Goal: Transaction & Acquisition: Obtain resource

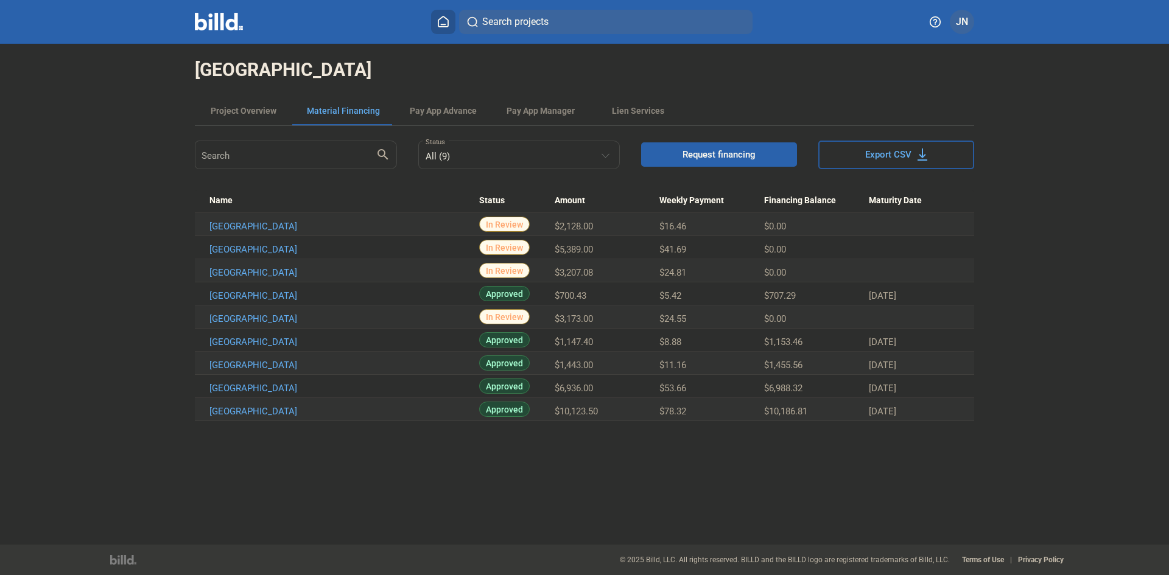
click at [446, 24] on icon at bounding box center [443, 21] width 10 height 10
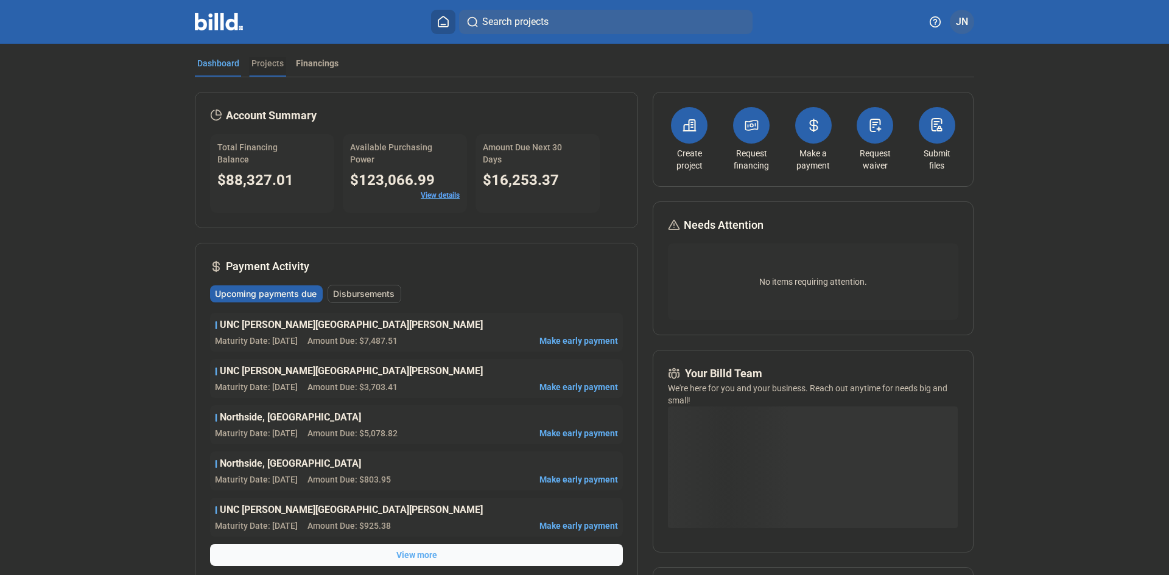
click at [261, 65] on div "Projects" at bounding box center [267, 63] width 32 height 12
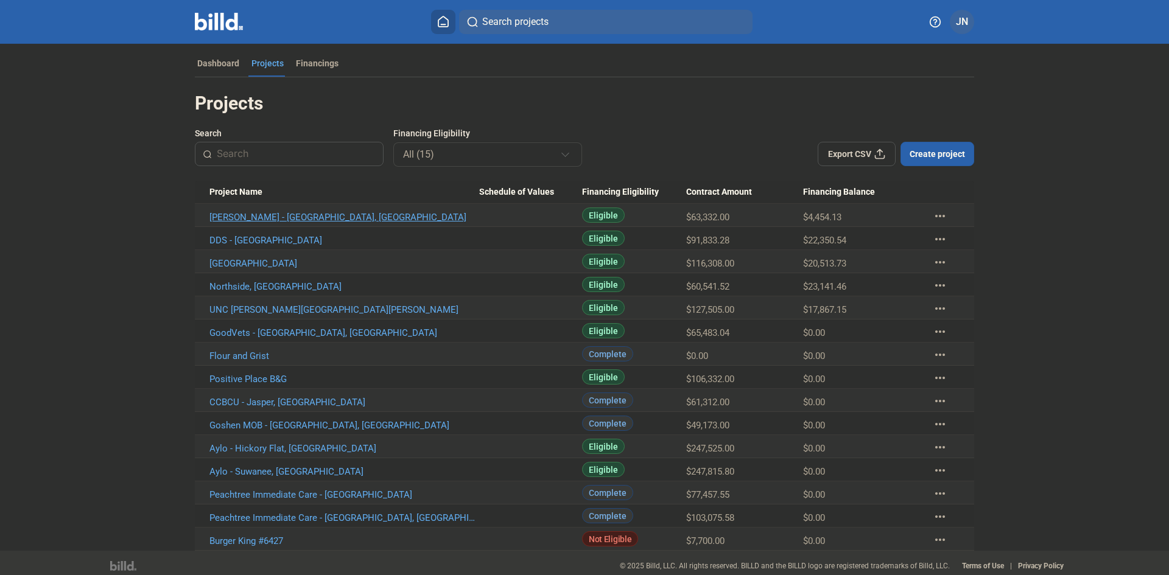
click at [280, 219] on link "[PERSON_NAME] - [GEOGRAPHIC_DATA], [GEOGRAPHIC_DATA]" at bounding box center [344, 217] width 270 height 11
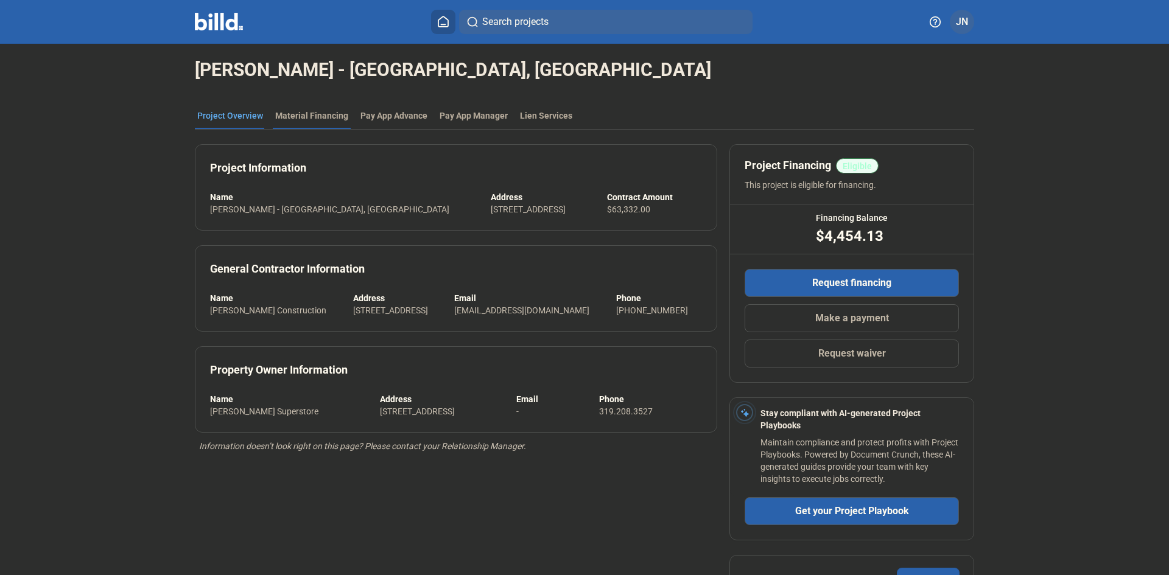
click at [302, 114] on div "Material Financing" at bounding box center [311, 116] width 73 height 12
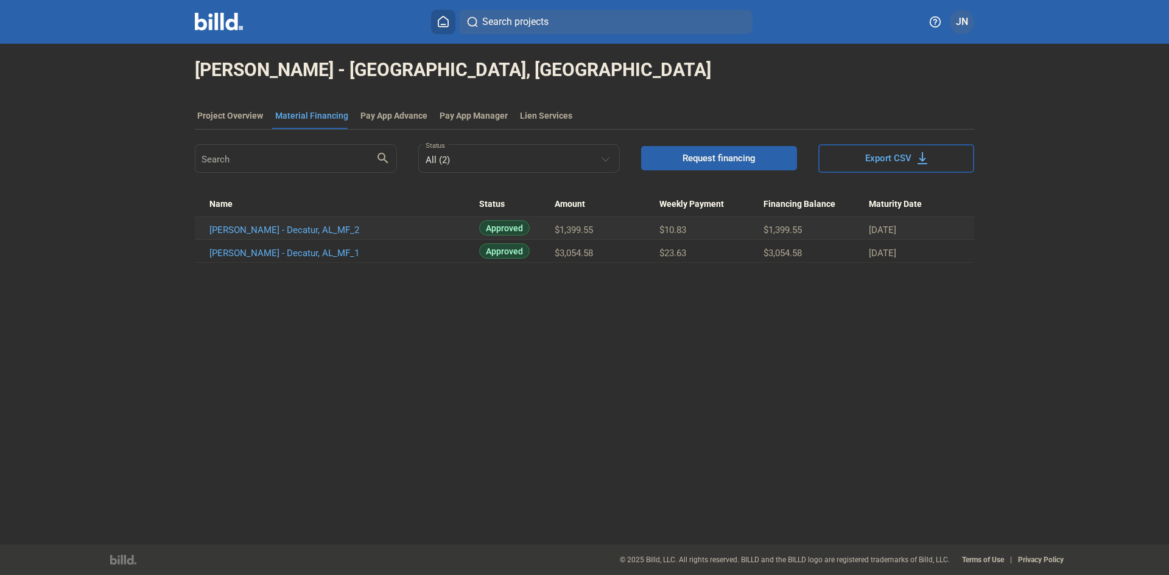
click at [681, 155] on button "Request financing" at bounding box center [719, 158] width 156 height 24
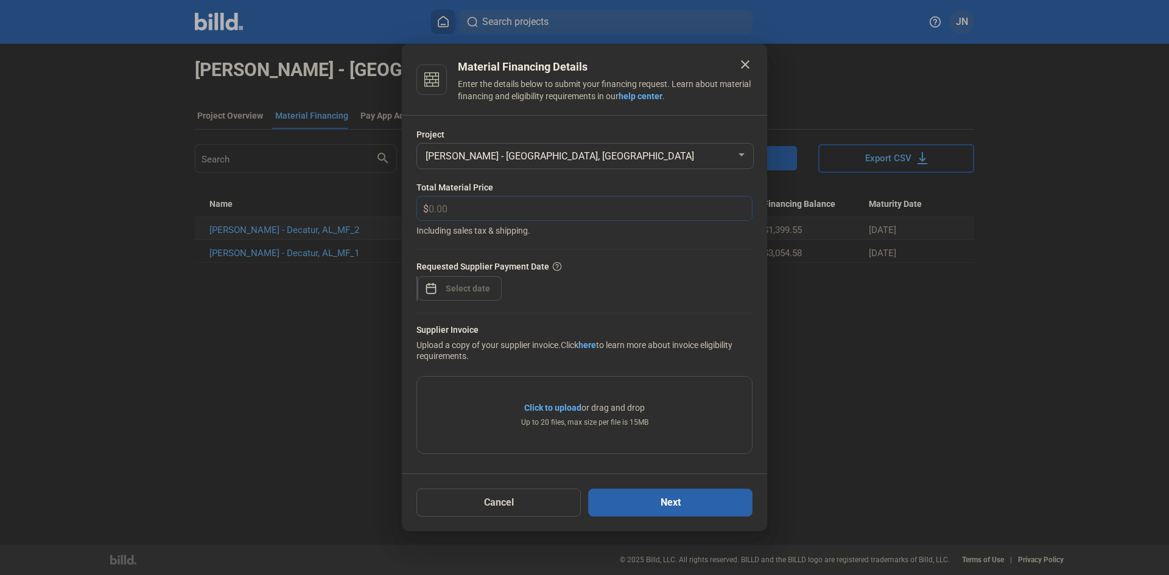
click at [443, 205] on input "text" at bounding box center [583, 209] width 309 height 24
type input "4,046.80"
click at [454, 289] on div "close Material Financing Details Enter the details below to submit your financi…" at bounding box center [584, 287] width 1169 height 575
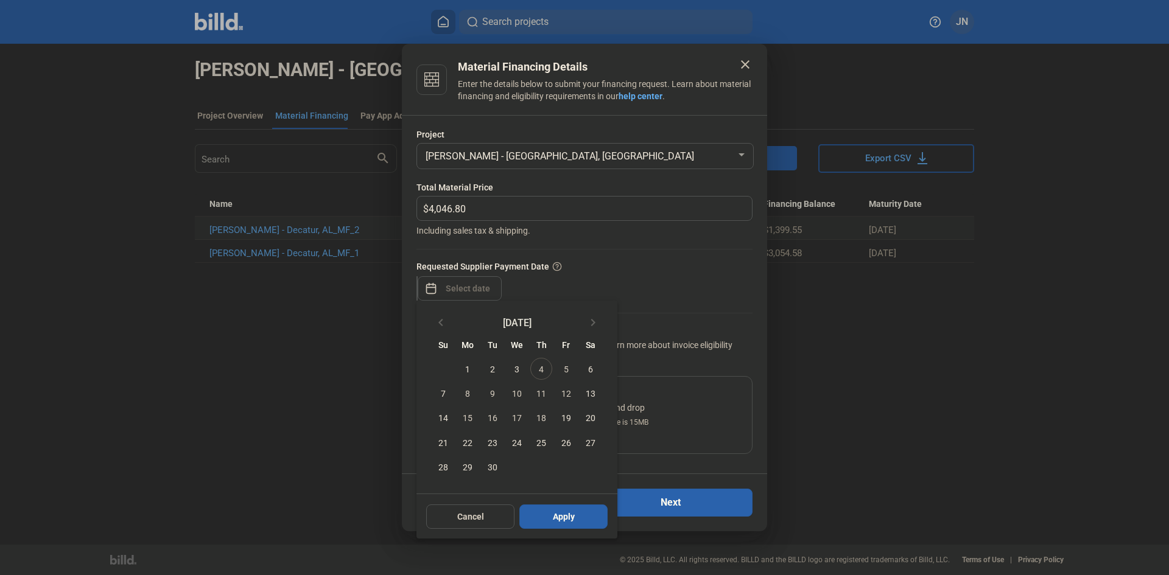
click at [538, 440] on span "25" at bounding box center [541, 443] width 22 height 22
click at [542, 442] on span "25" at bounding box center [541, 443] width 22 height 22
click at [541, 444] on span "25" at bounding box center [541, 443] width 22 height 22
click at [612, 267] on div at bounding box center [584, 287] width 1169 height 575
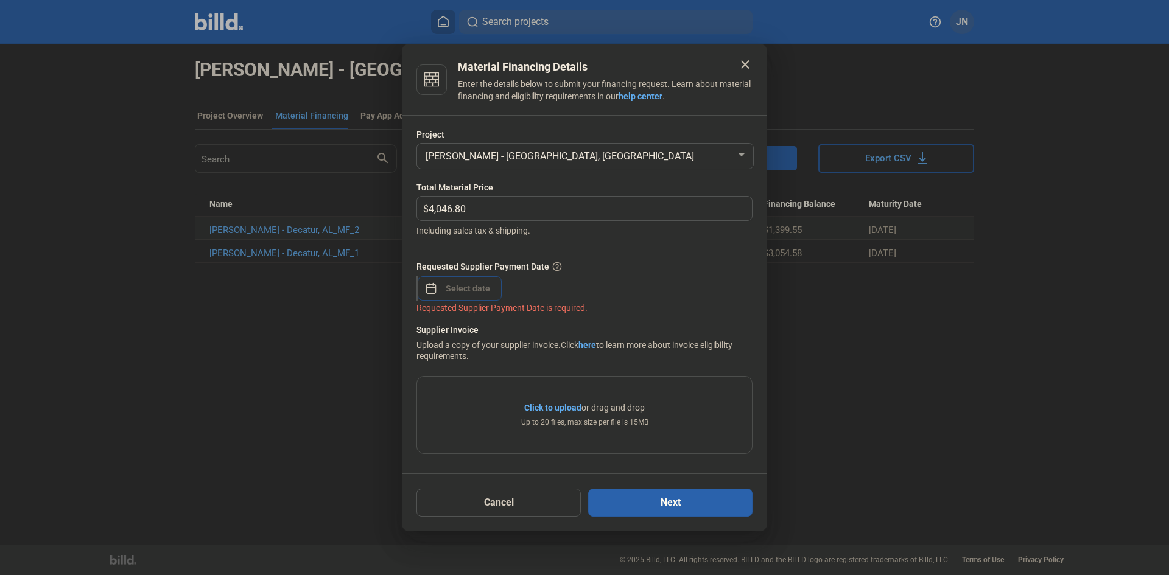
click at [445, 282] on input at bounding box center [468, 288] width 52 height 15
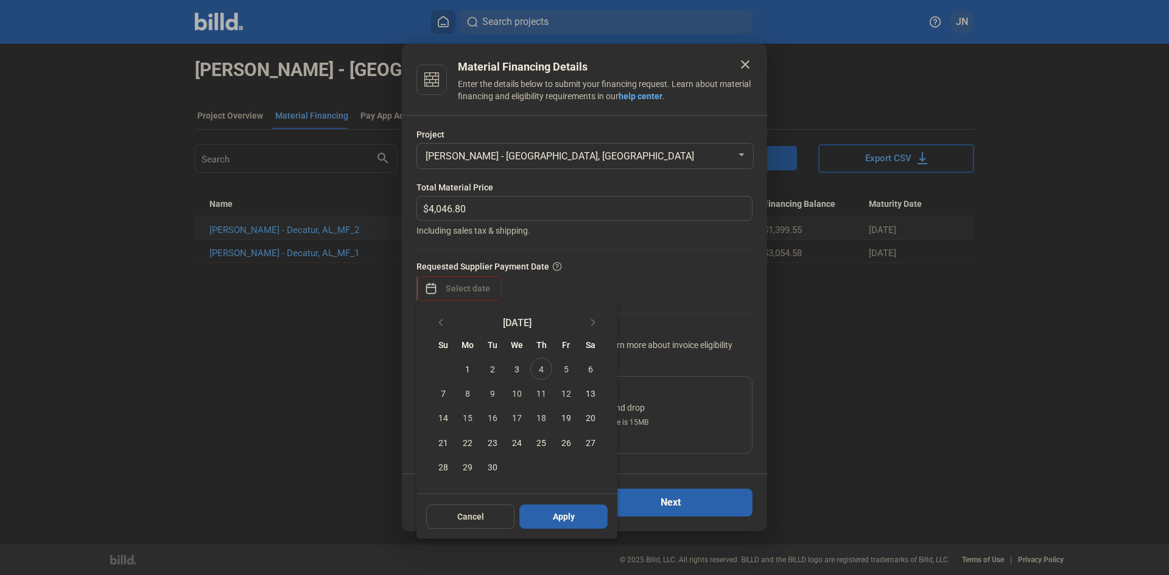
click at [538, 441] on span "25" at bounding box center [541, 443] width 22 height 22
click at [536, 441] on span "25" at bounding box center [541, 443] width 22 height 22
click at [542, 416] on span "18" at bounding box center [541, 418] width 22 height 22
click at [676, 202] on div at bounding box center [584, 287] width 1169 height 575
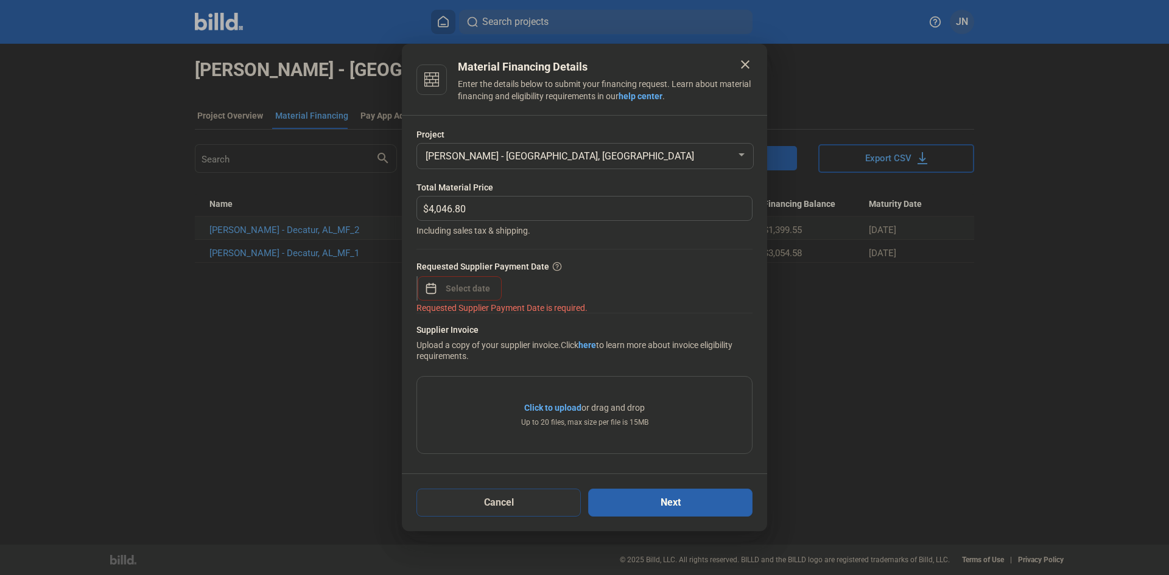
click at [496, 505] on button "Cancel" at bounding box center [498, 503] width 164 height 28
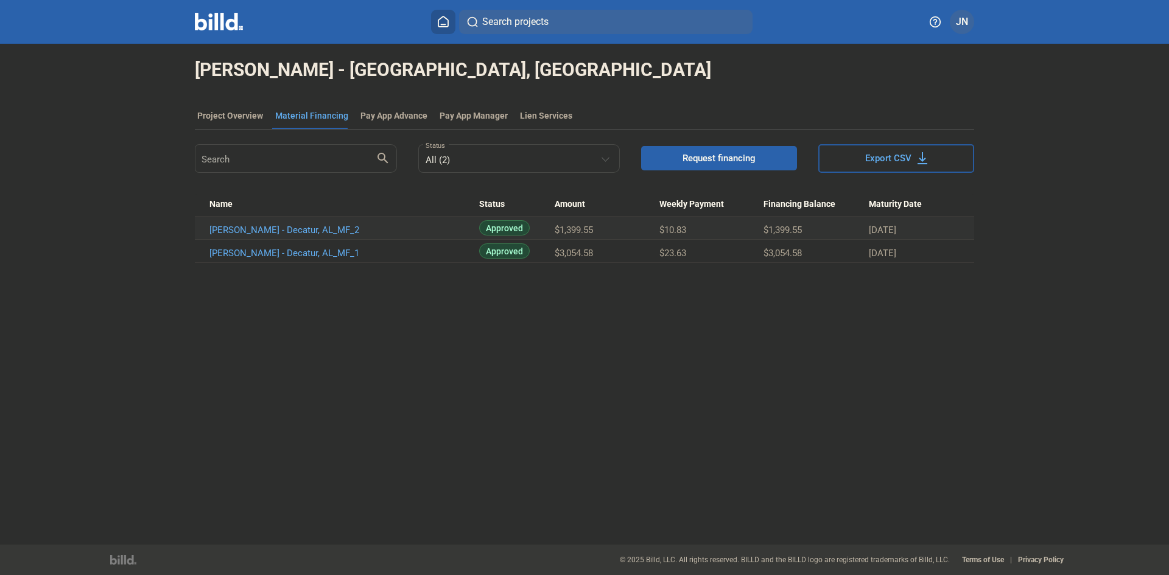
click at [703, 165] on button "Request financing" at bounding box center [719, 158] width 156 height 24
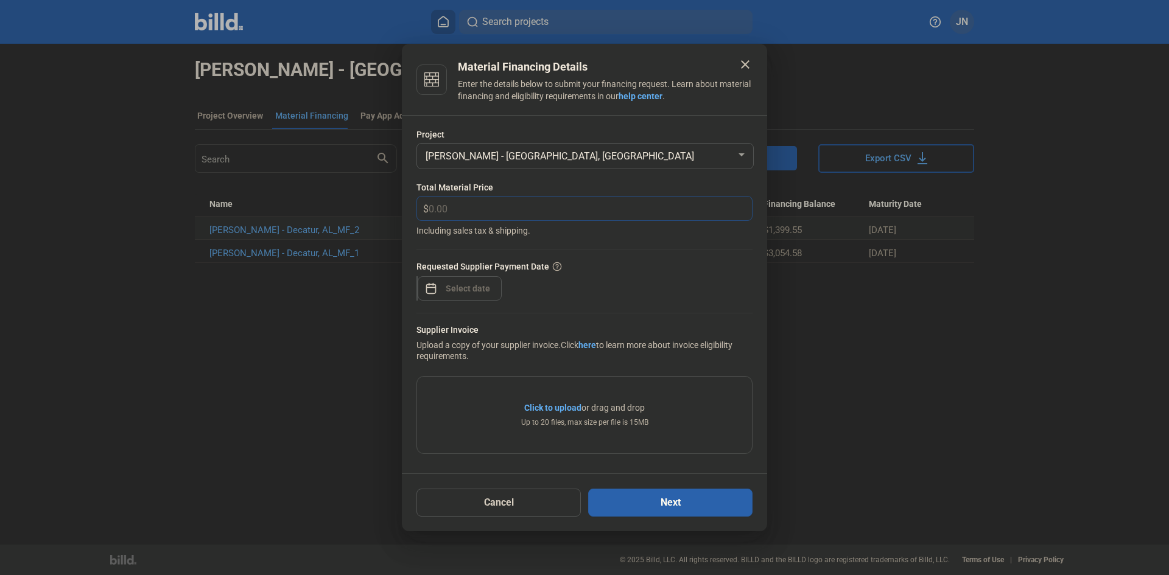
click at [441, 211] on input "text" at bounding box center [583, 209] width 309 height 24
type input "4,046.80"
click at [447, 288] on div "close Material Financing Details Enter the details below to submit your financi…" at bounding box center [584, 287] width 1169 height 575
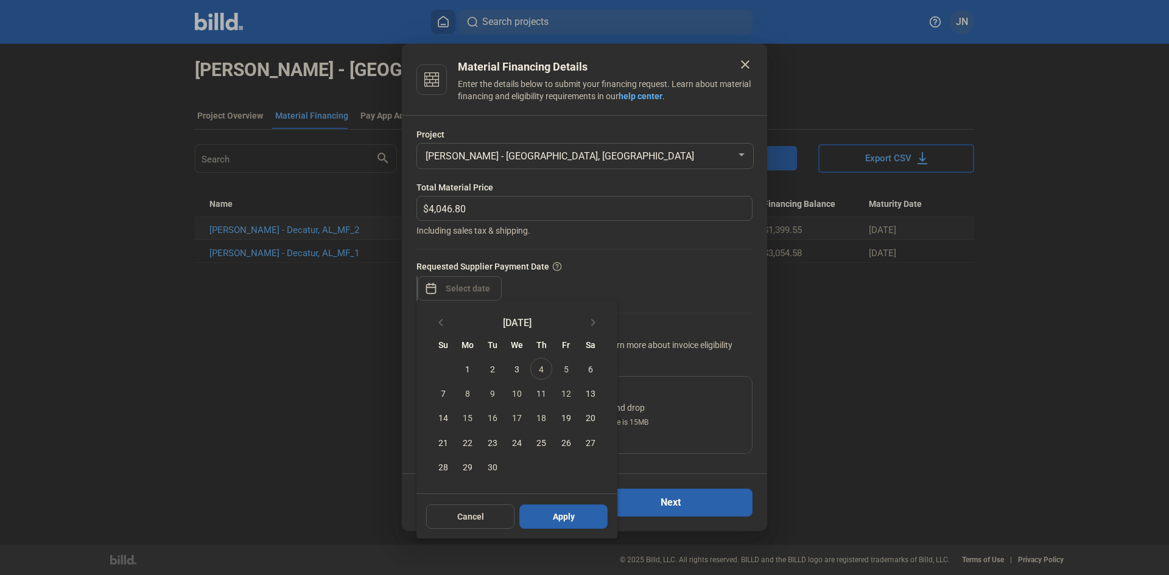
click at [540, 443] on span "25" at bounding box center [541, 443] width 22 height 22
click at [545, 414] on span "18" at bounding box center [541, 418] width 22 height 22
click at [541, 443] on span "25" at bounding box center [541, 443] width 22 height 22
click at [555, 520] on span "Apply" at bounding box center [564, 517] width 22 height 12
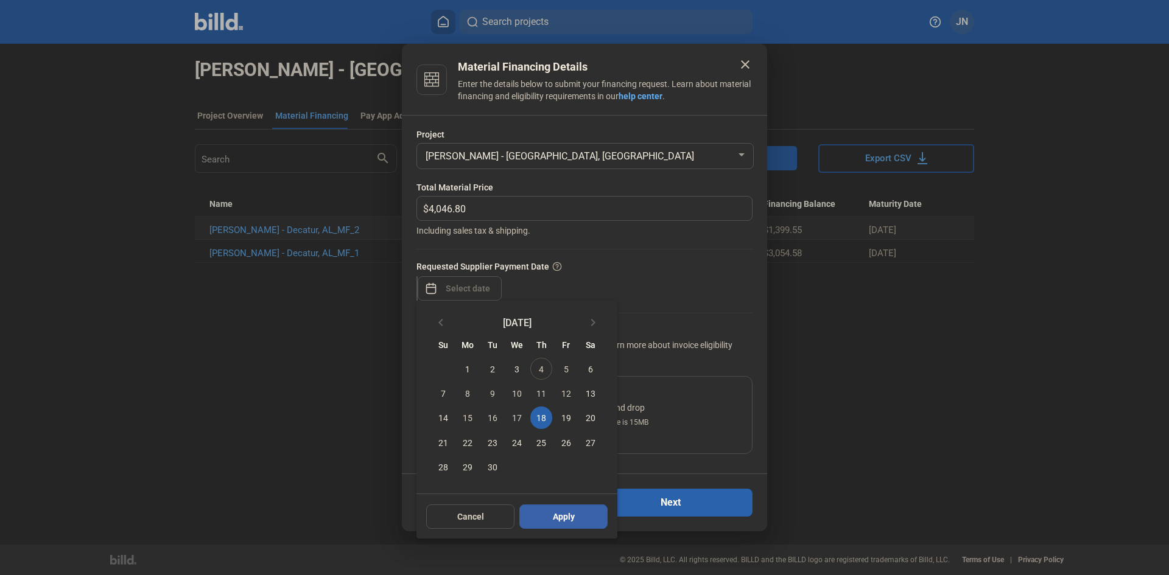
type input "[DATE]"
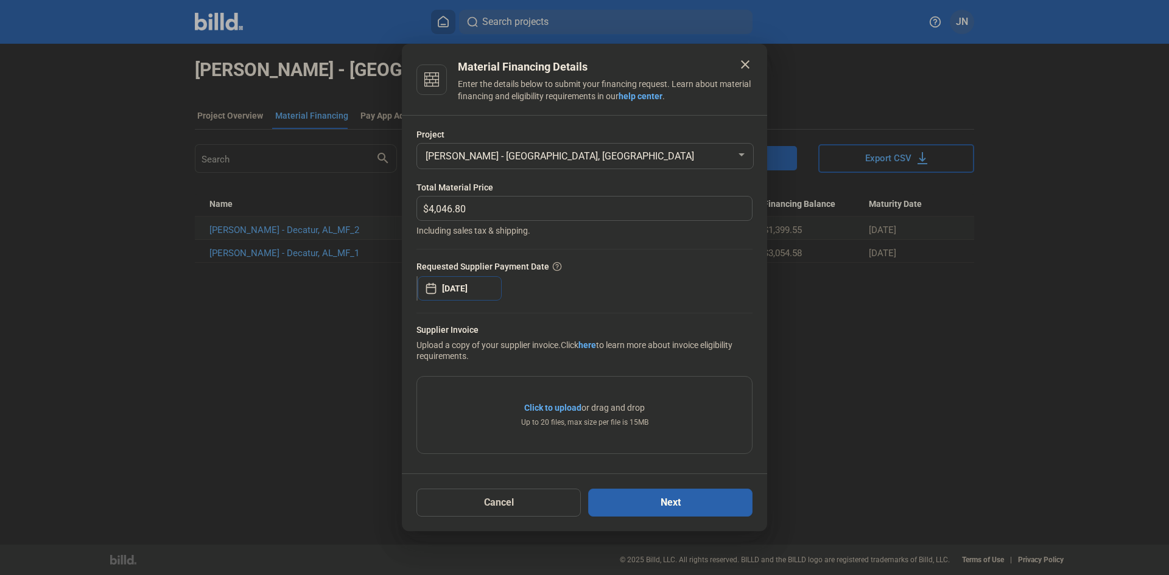
click at [443, 284] on input "[DATE]" at bounding box center [468, 288] width 52 height 15
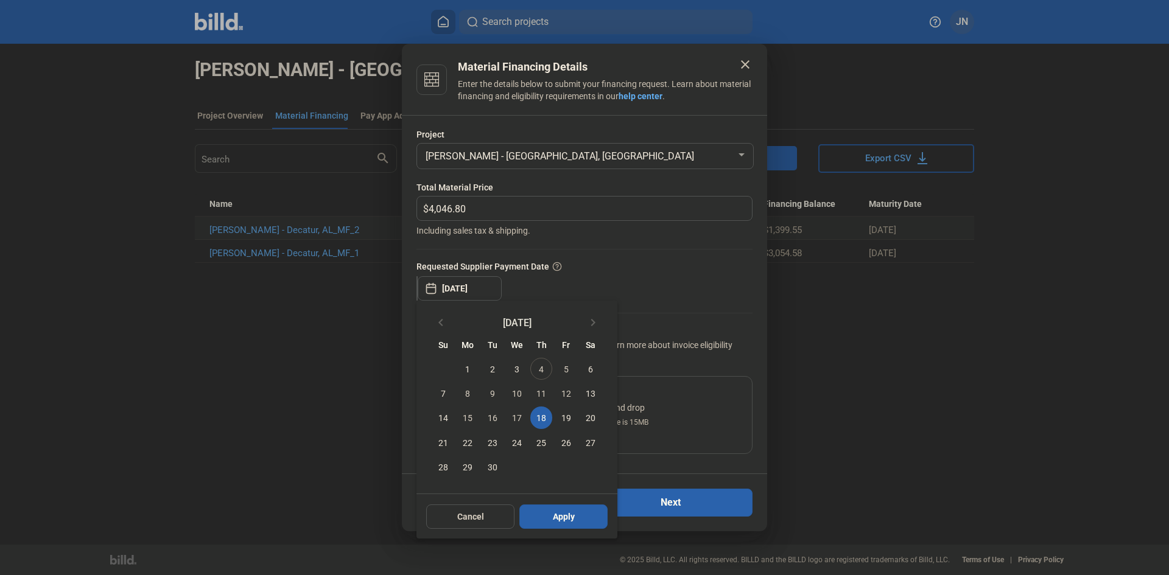
click at [544, 442] on span "25" at bounding box center [541, 443] width 22 height 22
click at [462, 444] on span "22" at bounding box center [468, 443] width 22 height 22
click at [496, 441] on span "23" at bounding box center [493, 443] width 22 height 22
click at [519, 440] on span "24" at bounding box center [517, 443] width 22 height 22
click at [564, 519] on span "Apply" at bounding box center [564, 517] width 22 height 12
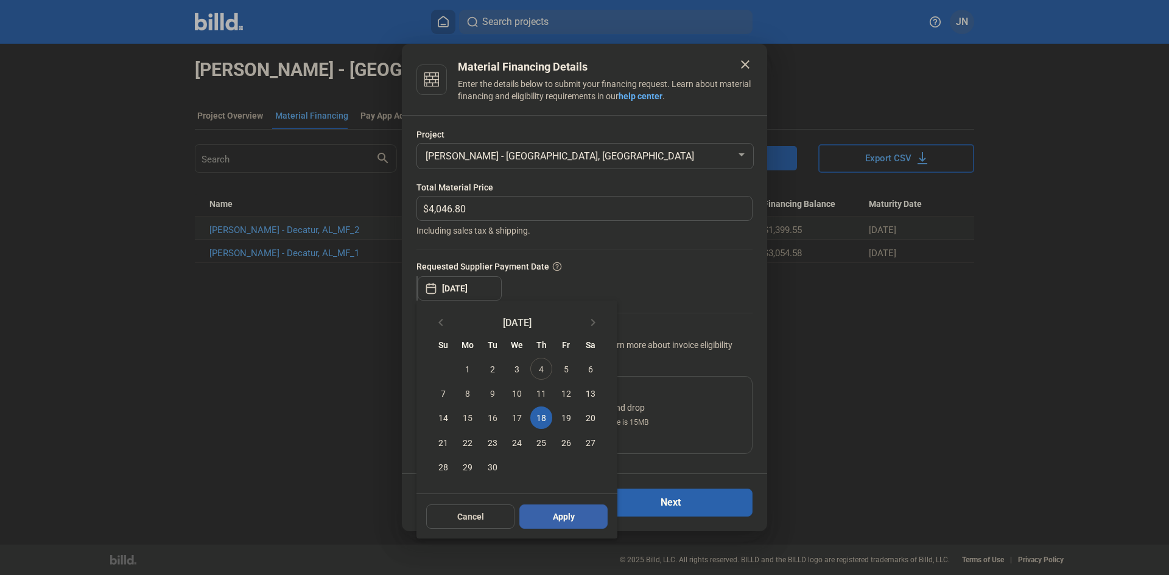
click at [580, 518] on button "Apply" at bounding box center [563, 517] width 88 height 24
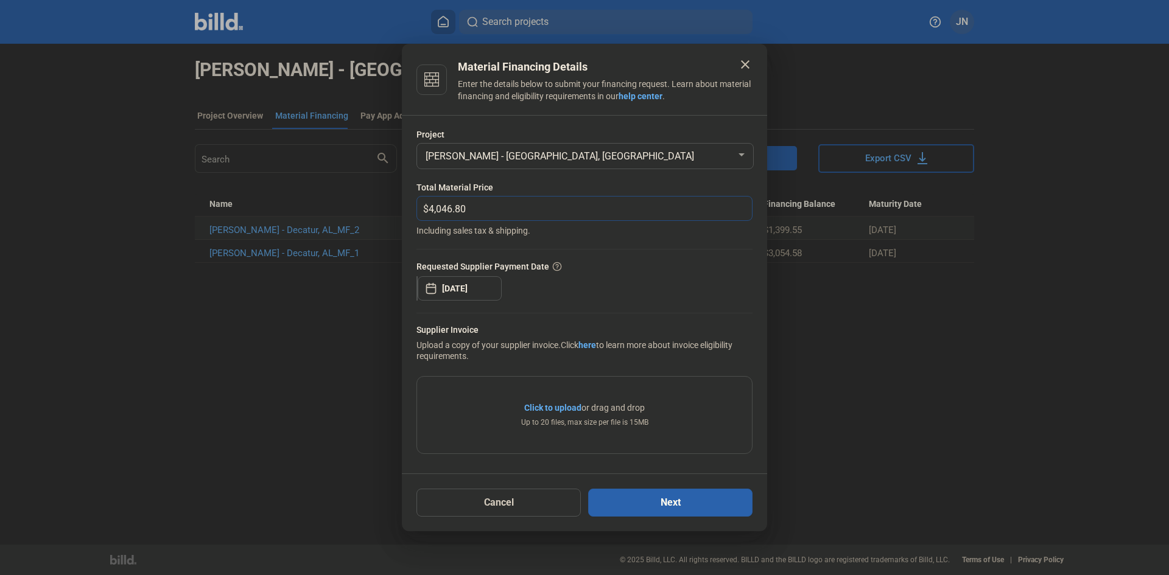
click at [621, 209] on input "4,046.80" at bounding box center [583, 209] width 309 height 24
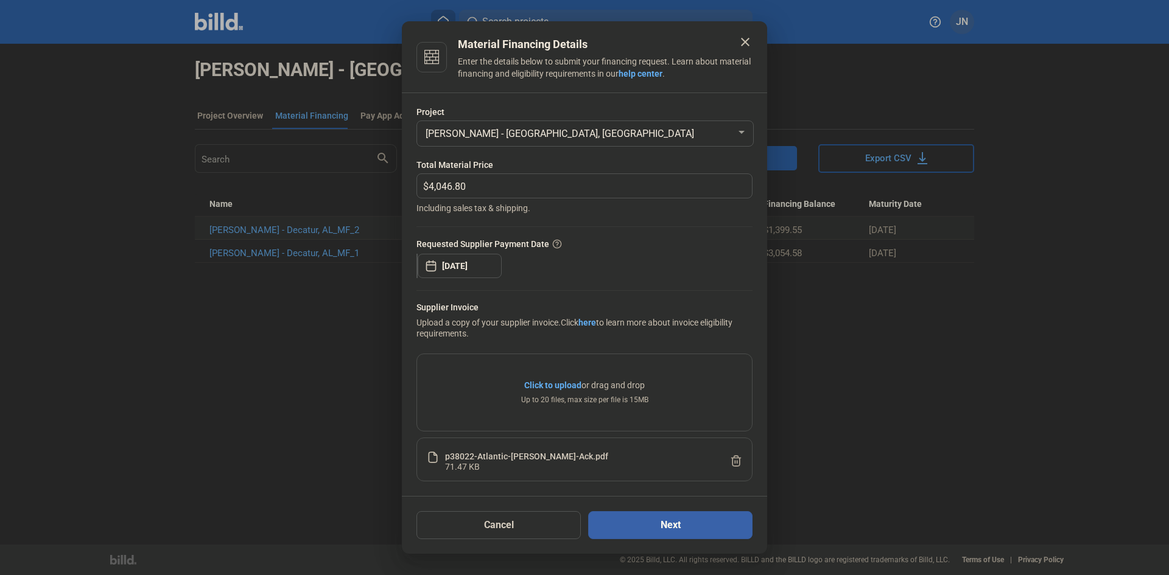
click at [631, 527] on button "Next" at bounding box center [670, 525] width 164 height 28
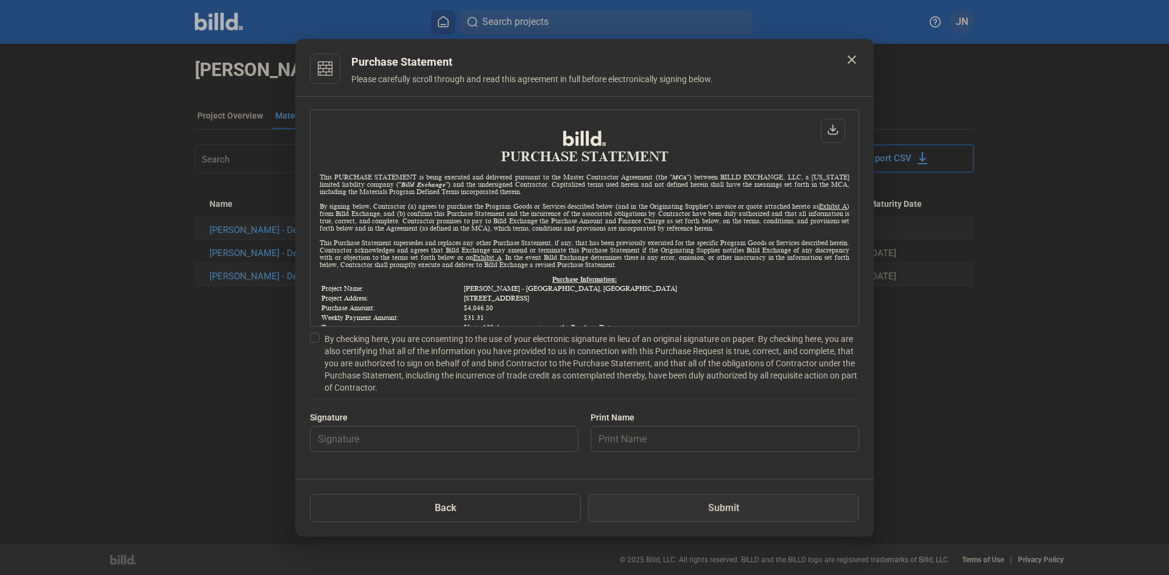
scroll to position [1, 0]
click at [314, 339] on span at bounding box center [315, 338] width 10 height 10
click at [0, 0] on input "By checking here, you are consenting to the use of your electronic signature in…" at bounding box center [0, 0] width 0 height 0
click at [349, 450] on input "text" at bounding box center [438, 439] width 254 height 25
type input "[PERSON_NAME]"
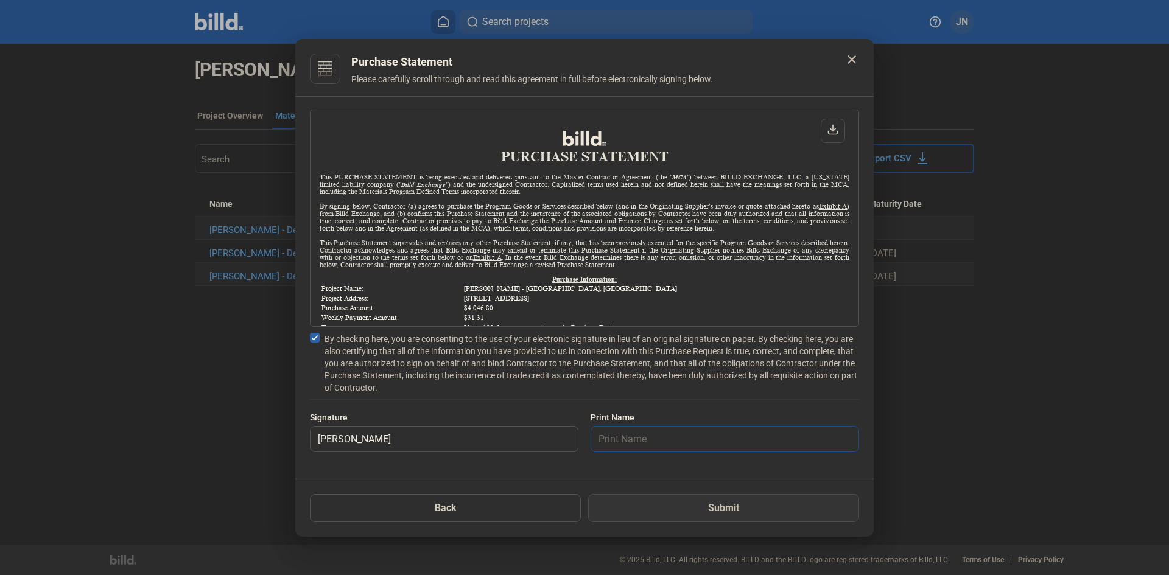
type input "[PERSON_NAME]"
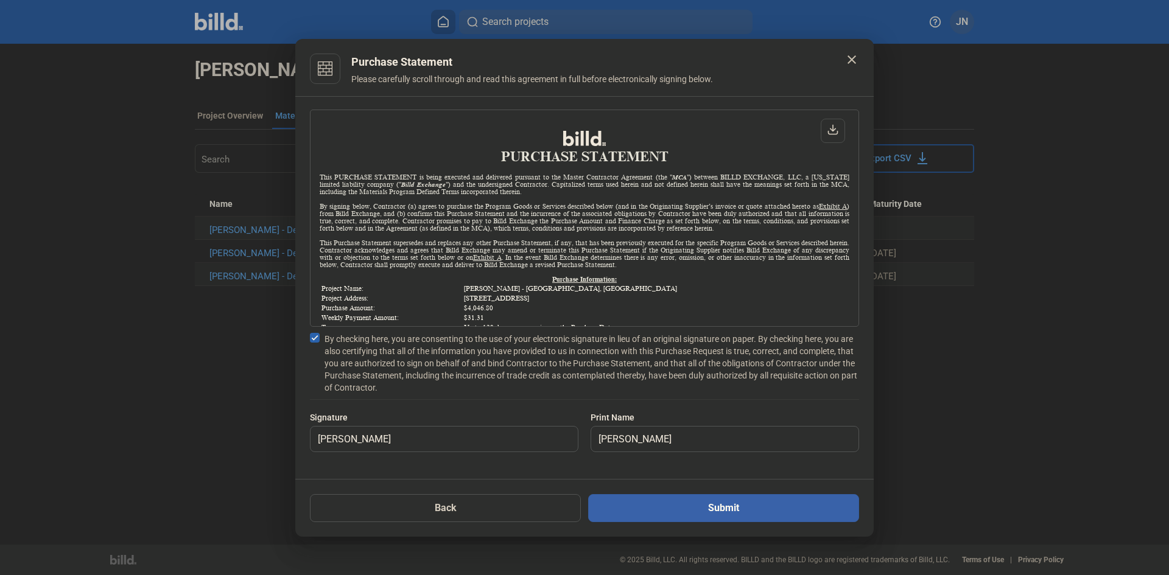
click at [771, 513] on button "Submit" at bounding box center [723, 508] width 271 height 28
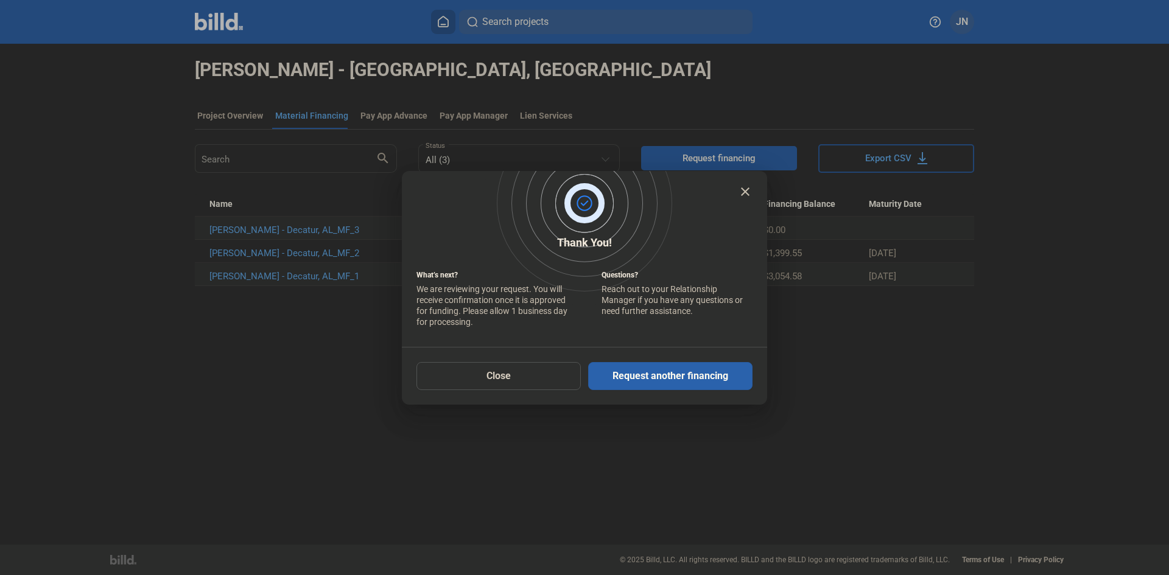
click at [748, 193] on mat-icon "close" at bounding box center [745, 191] width 15 height 15
